Goal: Obtain resource: Download file/media

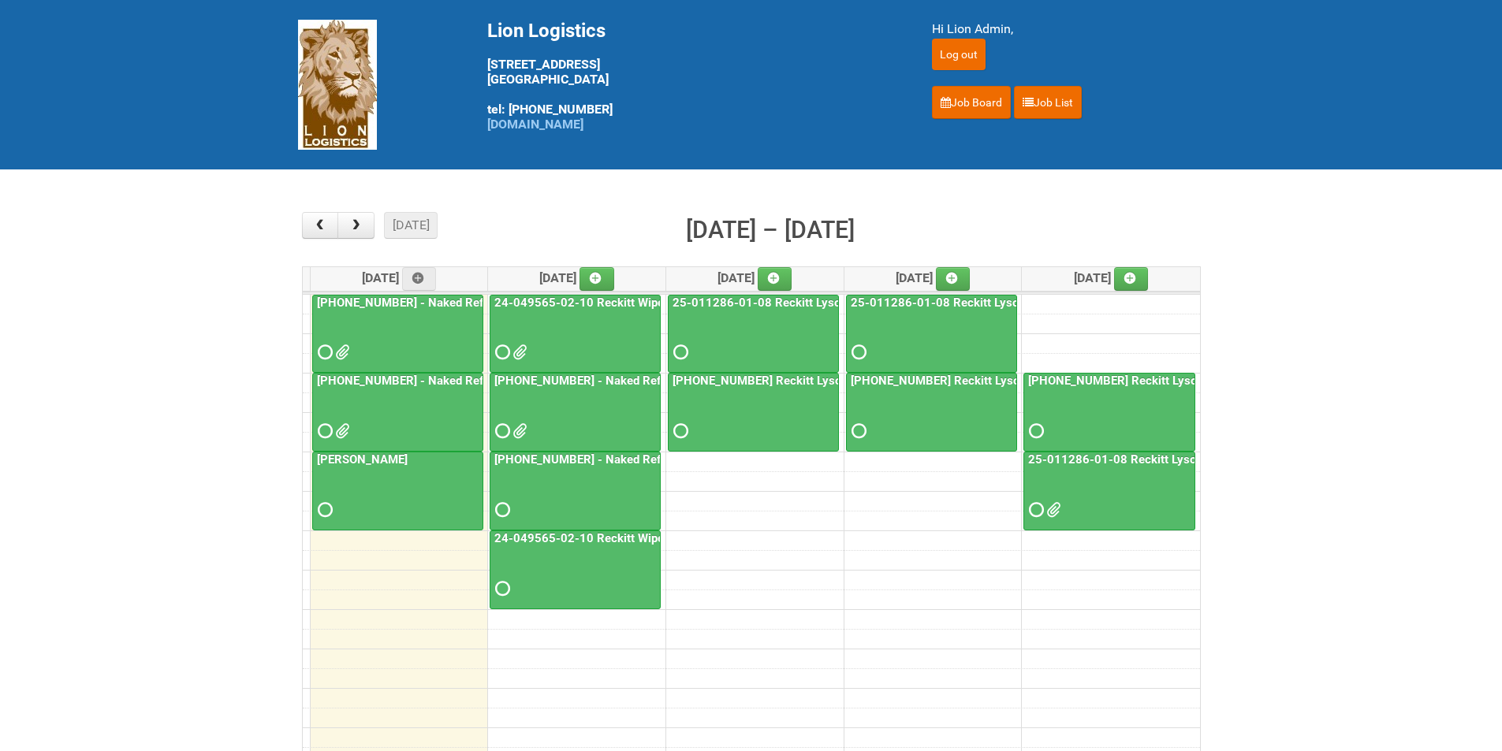
click at [1089, 462] on link "25-011286-01-08 Reckitt Lysol Laundry Scented" at bounding box center [1159, 460] width 268 height 14
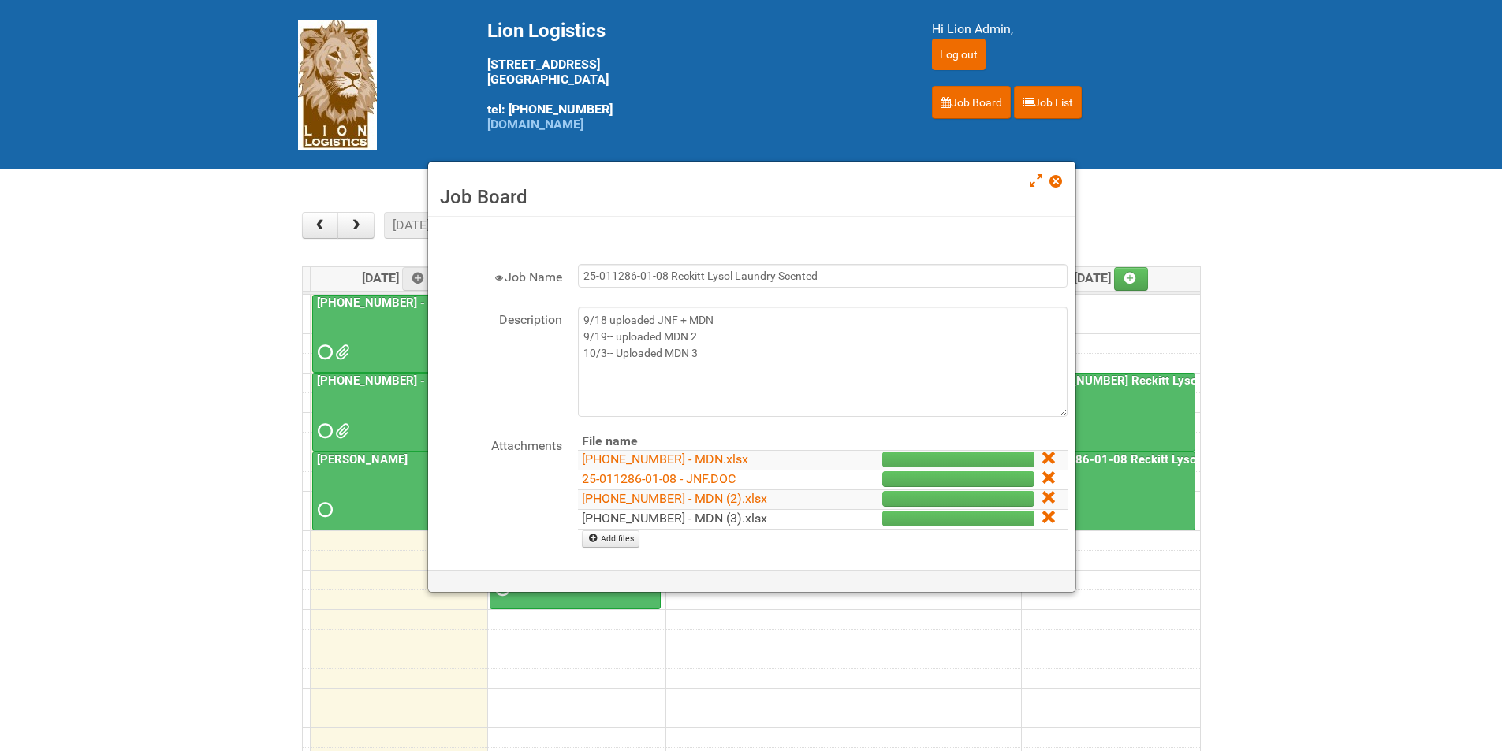
click at [705, 524] on link "[PHONE_NUMBER] - MDN (3).xlsx" at bounding box center [674, 518] width 185 height 15
click at [1061, 177] on span at bounding box center [1055, 181] width 11 height 11
